Goal: Task Accomplishment & Management: Manage account settings

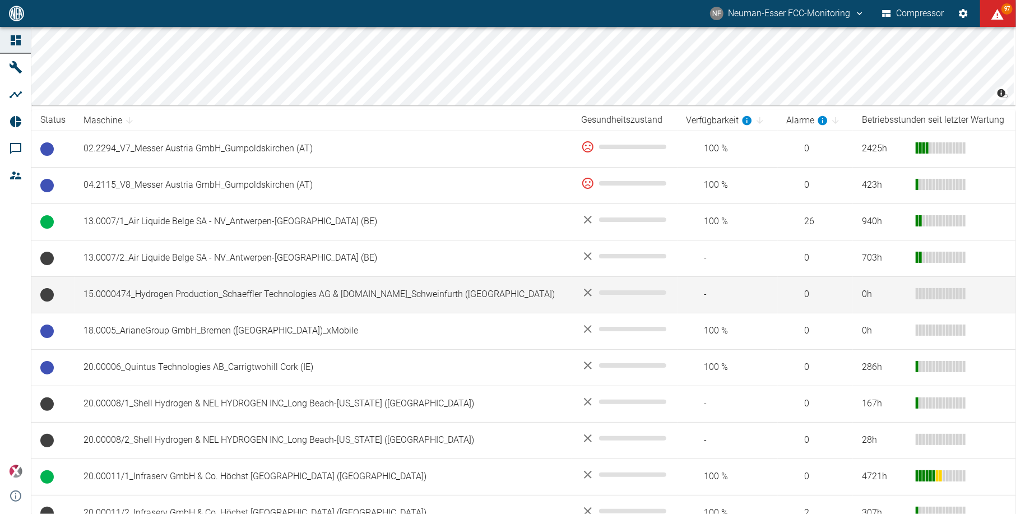
scroll to position [149, 0]
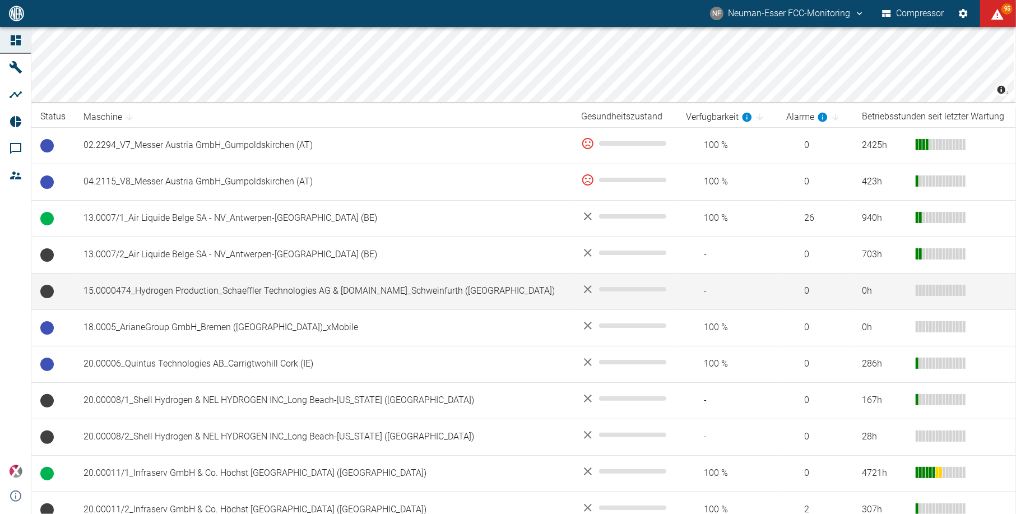
click at [238, 292] on td "15.0000474_Hydrogen Production_Schaeffler Technologies AG & [DOMAIN_NAME]_Schwe…" at bounding box center [324, 291] width 498 height 36
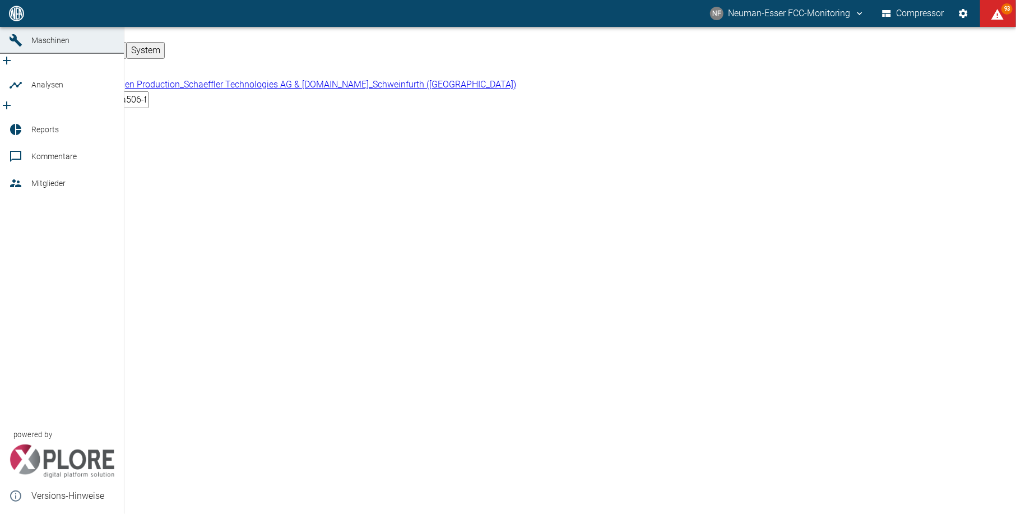
click at [9, 20] on icon at bounding box center [15, 13] width 13 height 13
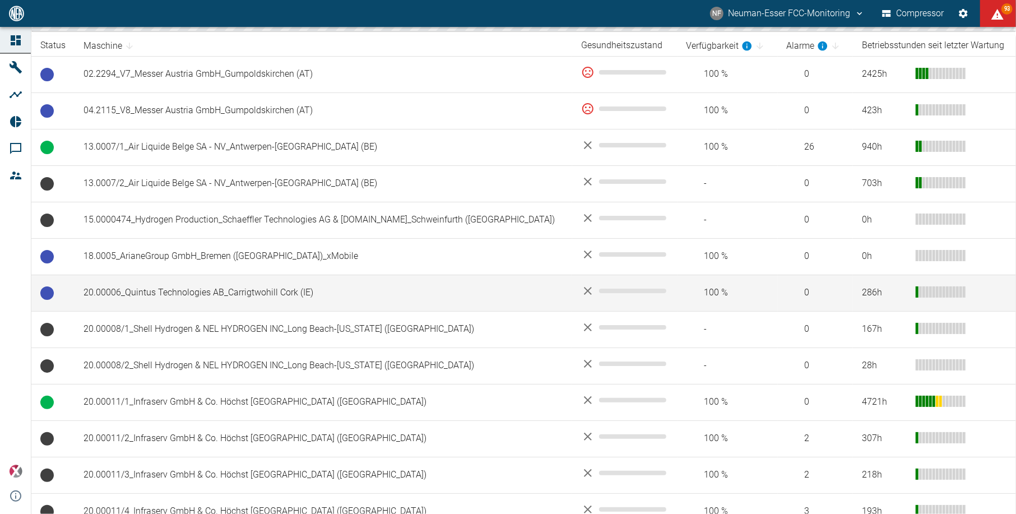
scroll to position [224, 0]
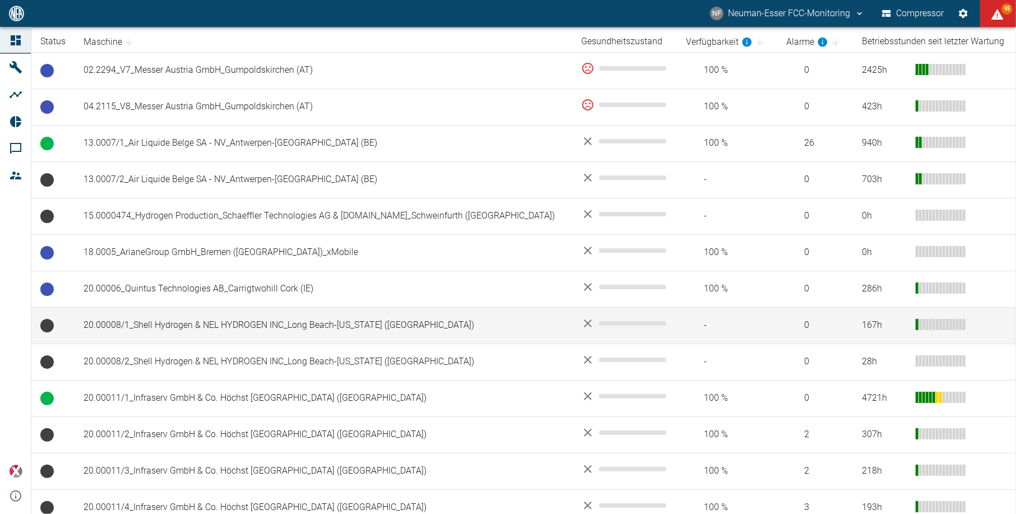
click at [219, 321] on td "20.00008/1_Shell Hydrogen & NEL HYDROGEN INC_Long Beach-[US_STATE] ([GEOGRAPHIC…" at bounding box center [324, 325] width 498 height 36
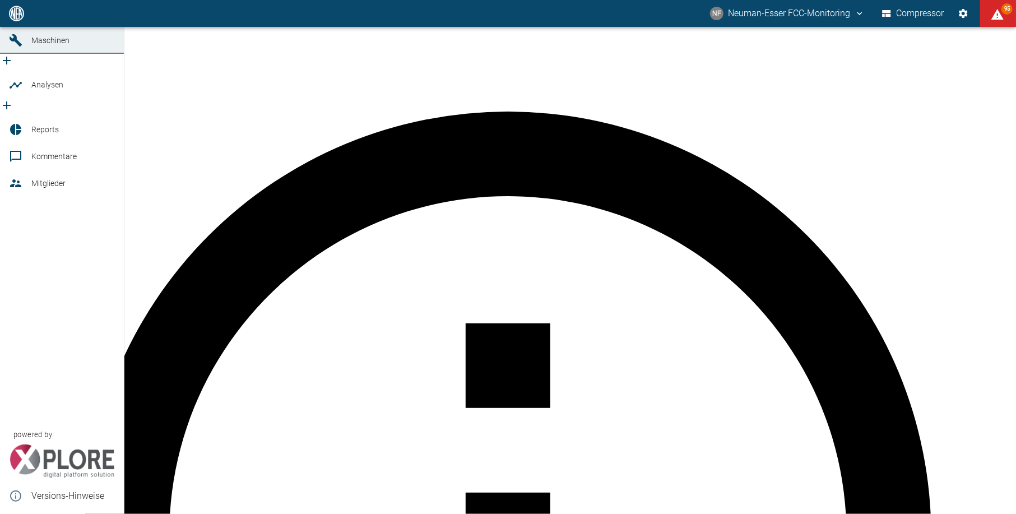
drag, startPoint x: 20, startPoint y: 39, endPoint x: 27, endPoint y: 39, distance: 6.7
click at [22, 20] on div at bounding box center [17, 13] width 17 height 13
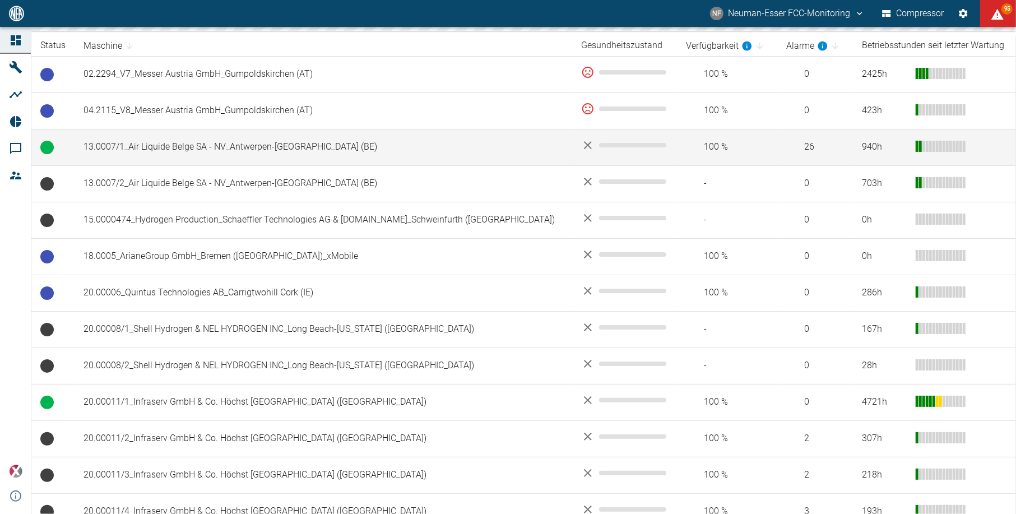
scroll to position [224, 0]
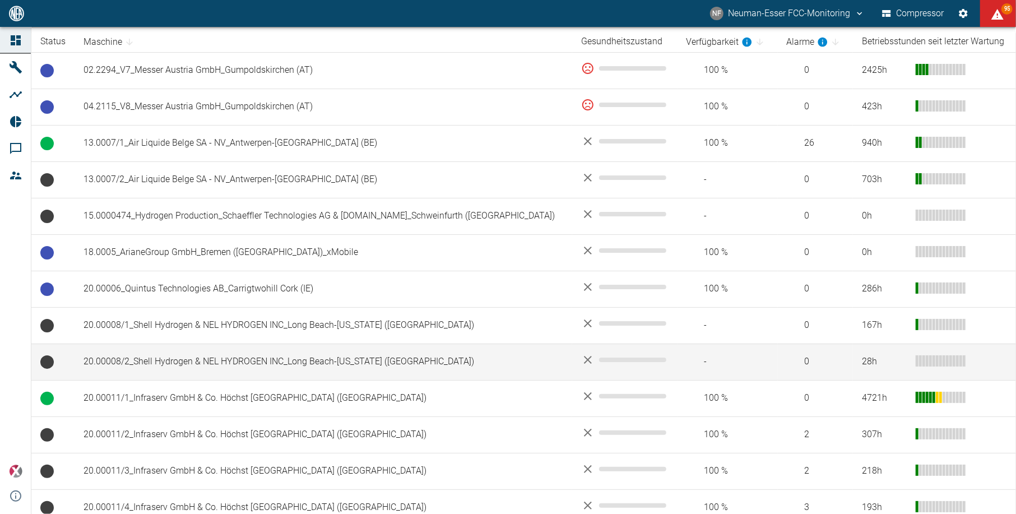
click at [206, 358] on td "20.00008/2_Shell Hydrogen & NEL HYDROGEN INC_Long Beach-[US_STATE] ([GEOGRAPHIC…" at bounding box center [324, 362] width 498 height 36
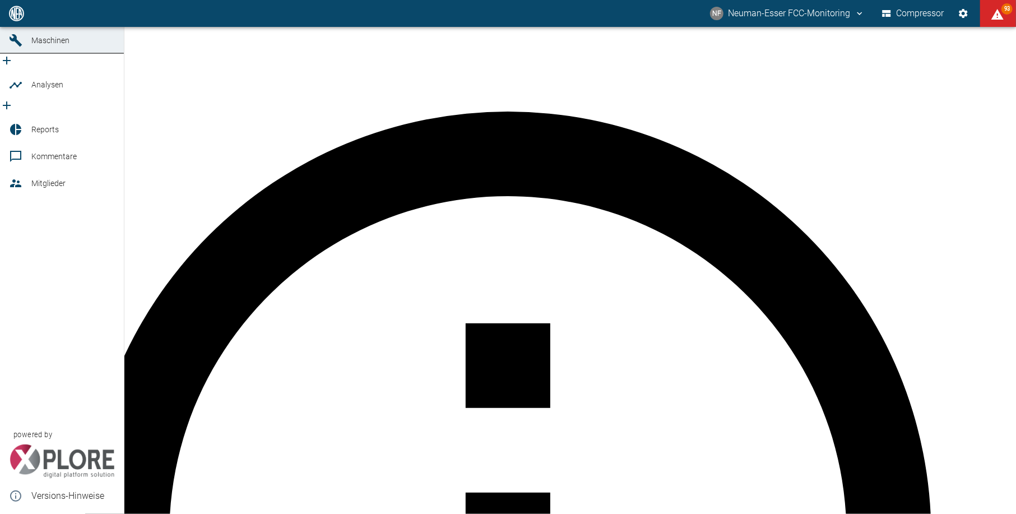
click at [16, 20] on icon at bounding box center [15, 13] width 13 height 13
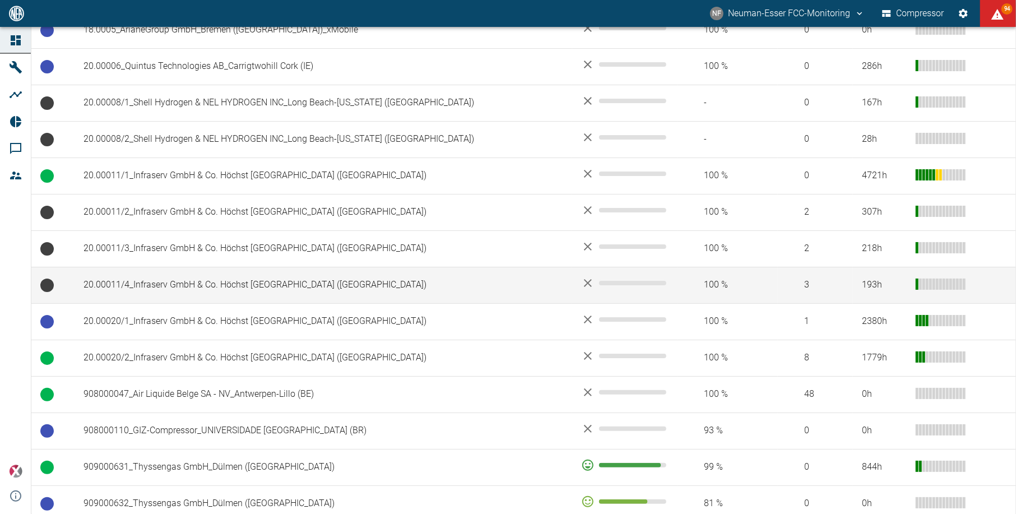
scroll to position [448, 0]
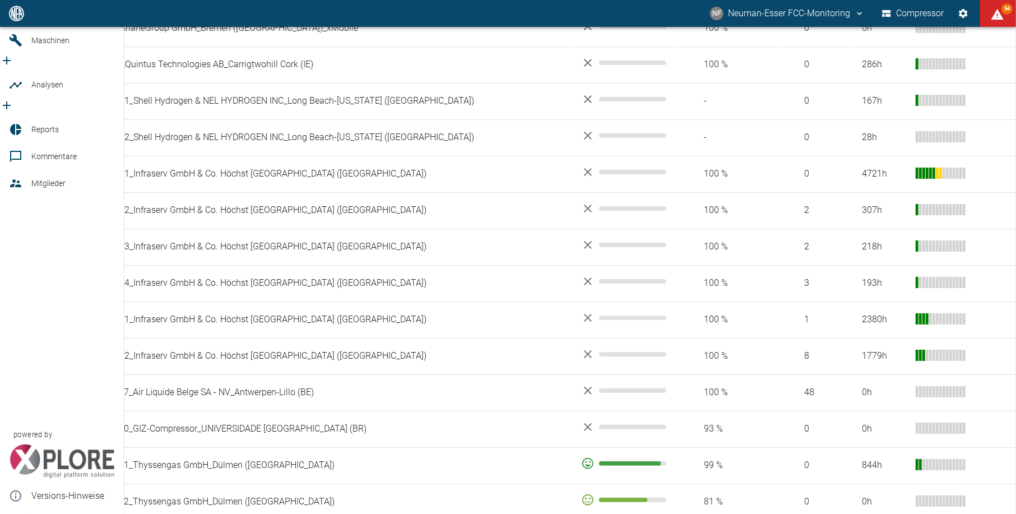
click at [29, 179] on link "Mitglieder" at bounding box center [62, 183] width 124 height 27
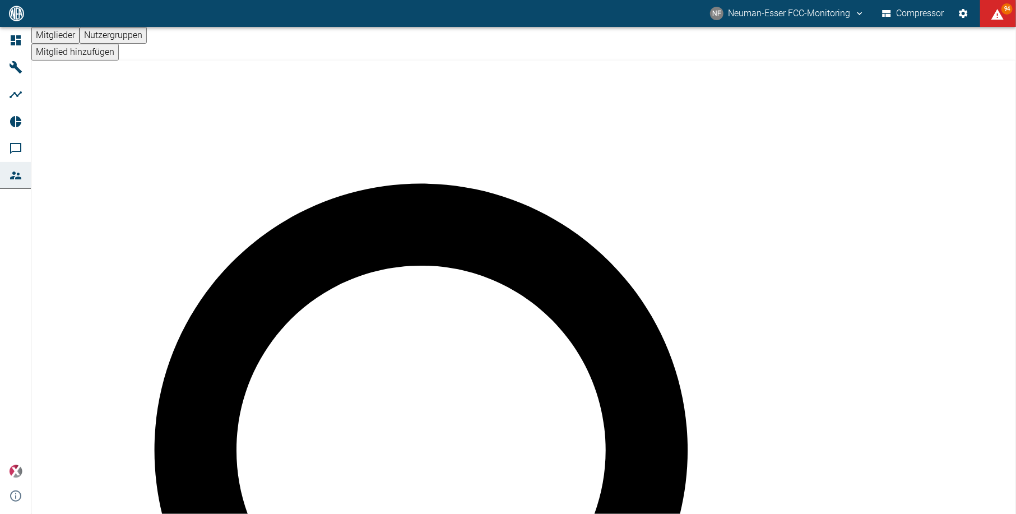
click at [147, 44] on button "Nutzergruppen" at bounding box center [113, 35] width 67 height 17
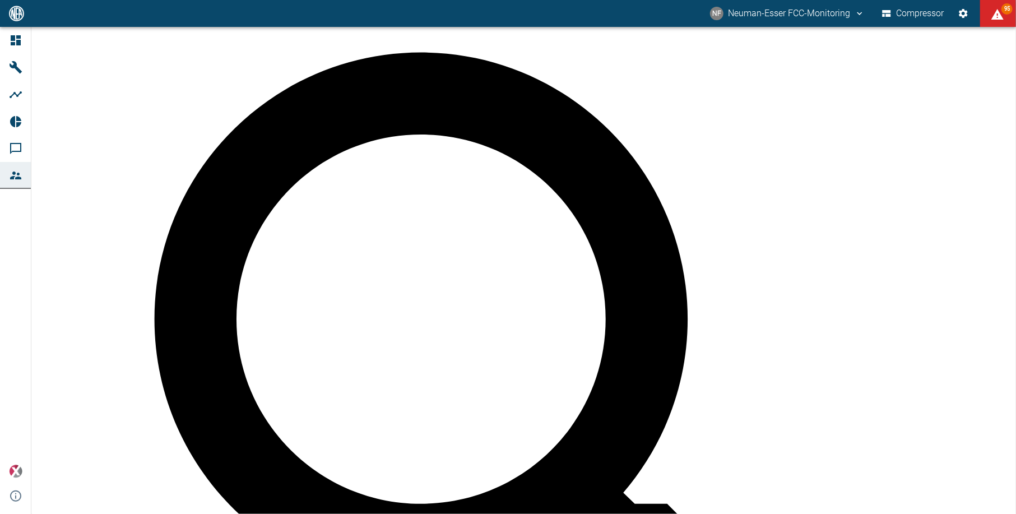
scroll to position [134, 0]
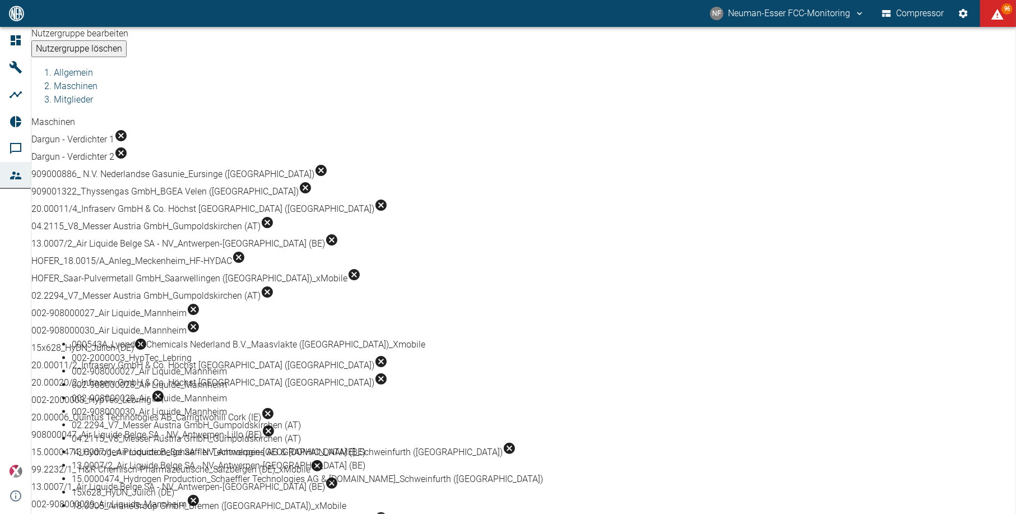
scroll to position [747, 0]
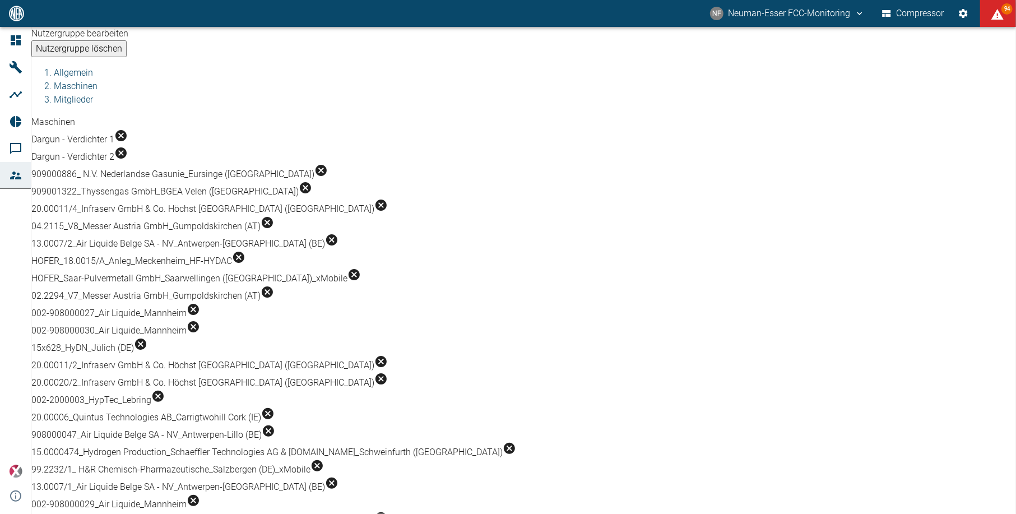
drag, startPoint x: 731, startPoint y: 480, endPoint x: 714, endPoint y: 478, distance: 17.0
click at [729, 480] on div "Nutzergruppe bearbeiten Nutzergruppe löschen Allgemein Maschinen Mitglieder Mas…" at bounding box center [508, 270] width 1016 height 487
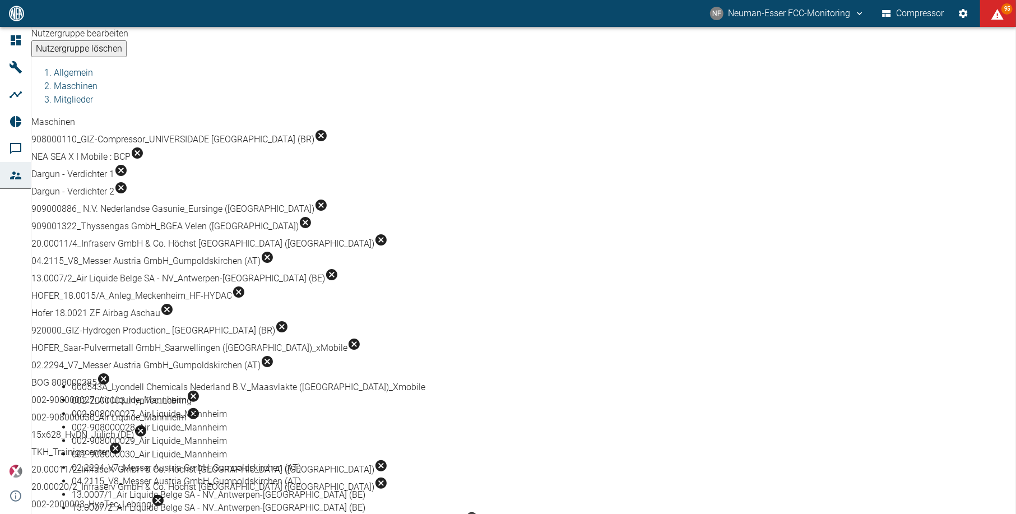
scroll to position [224, 0]
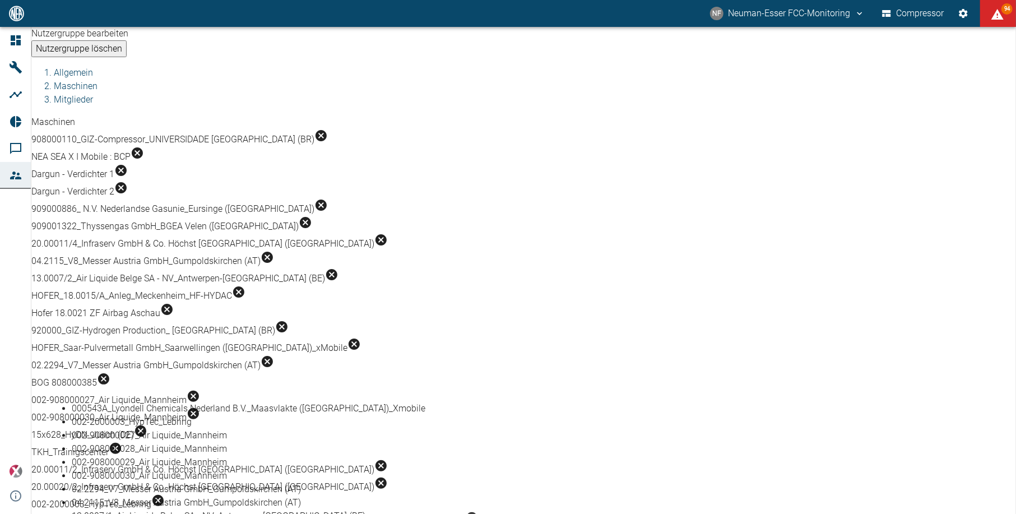
scroll to position [865, 0]
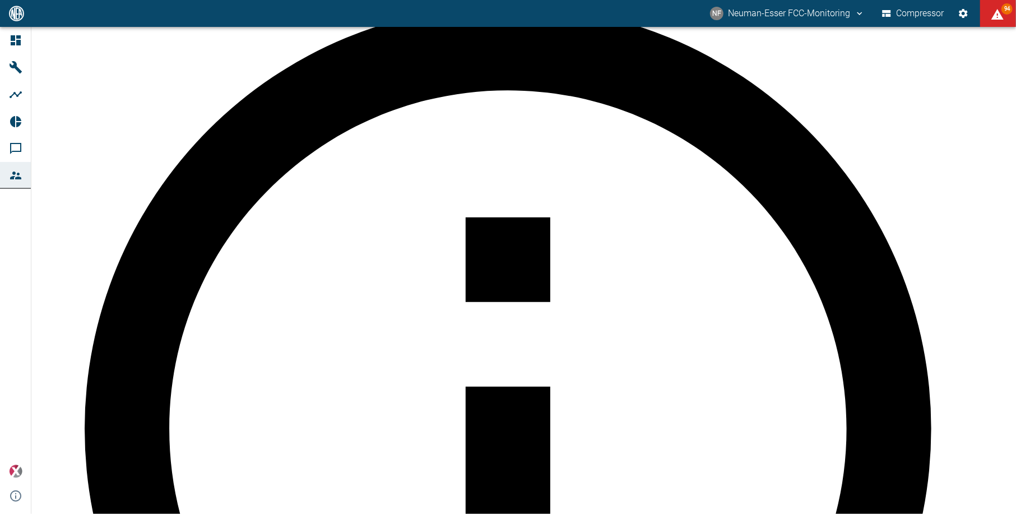
scroll to position [134, 0]
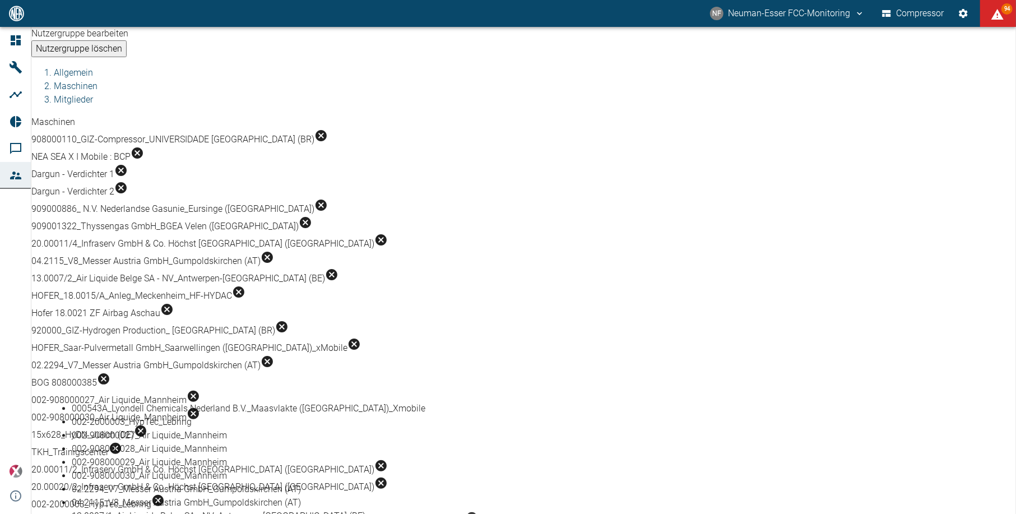
scroll to position [822, 0]
